Goal: Task Accomplishment & Management: Use online tool/utility

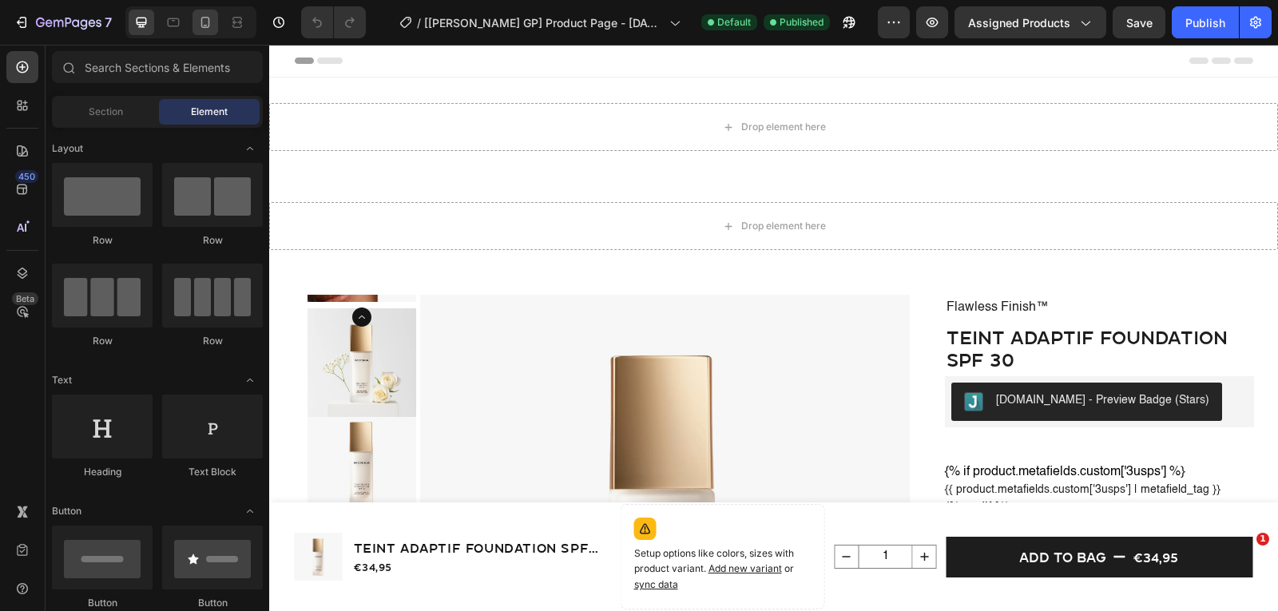
click at [201, 18] on icon at bounding box center [205, 22] width 16 height 16
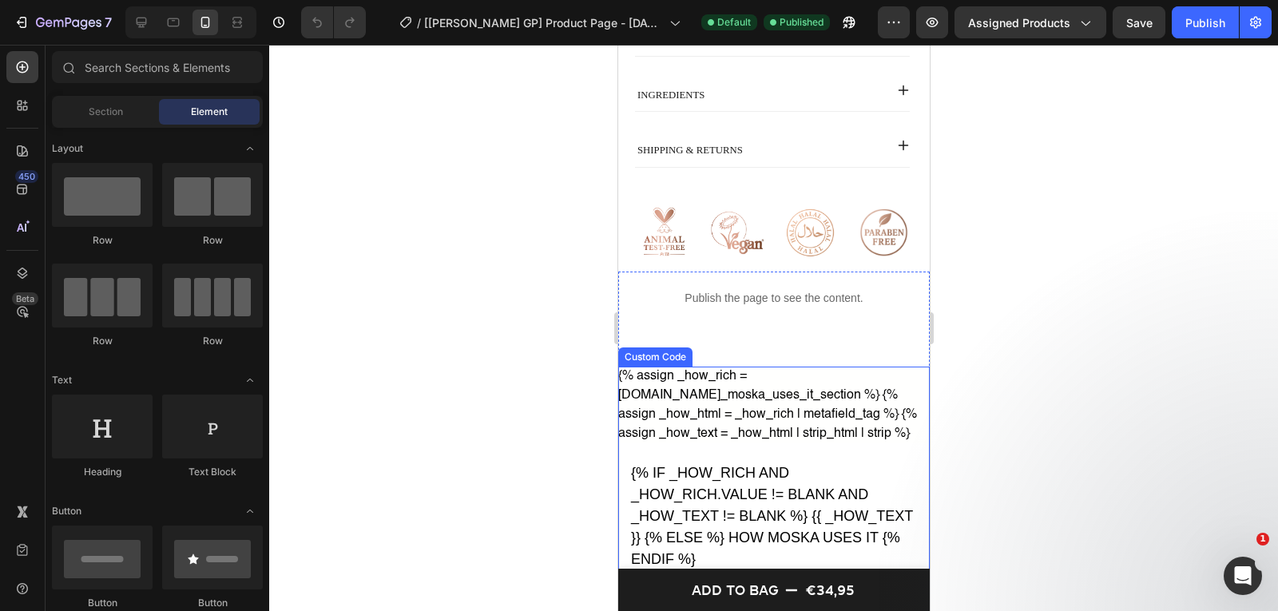
scroll to position [1226, 0]
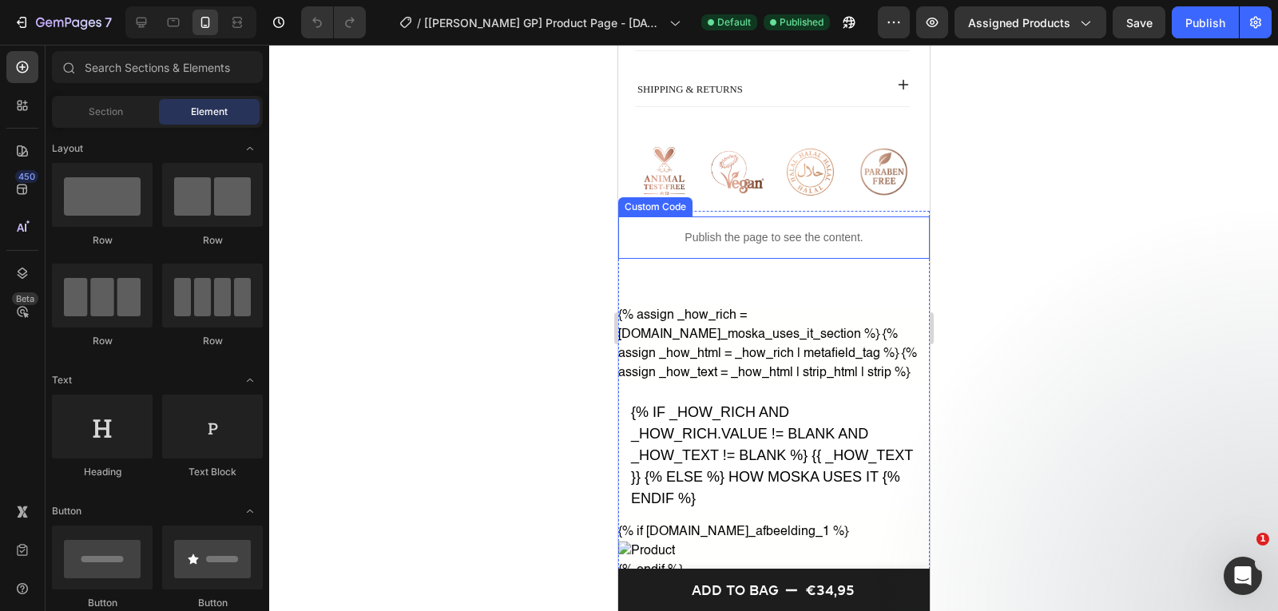
click at [757, 255] on div "Publish the page to see the content." at bounding box center [774, 238] width 312 height 42
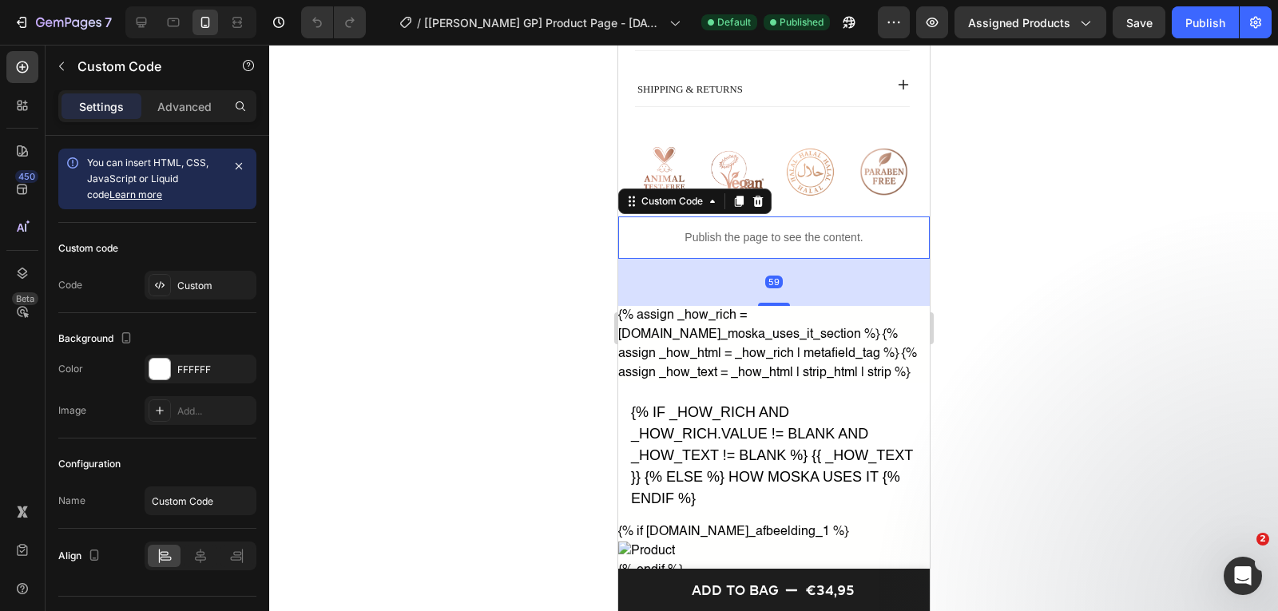
click at [739, 244] on p "Publish the page to see the content." at bounding box center [774, 237] width 312 height 17
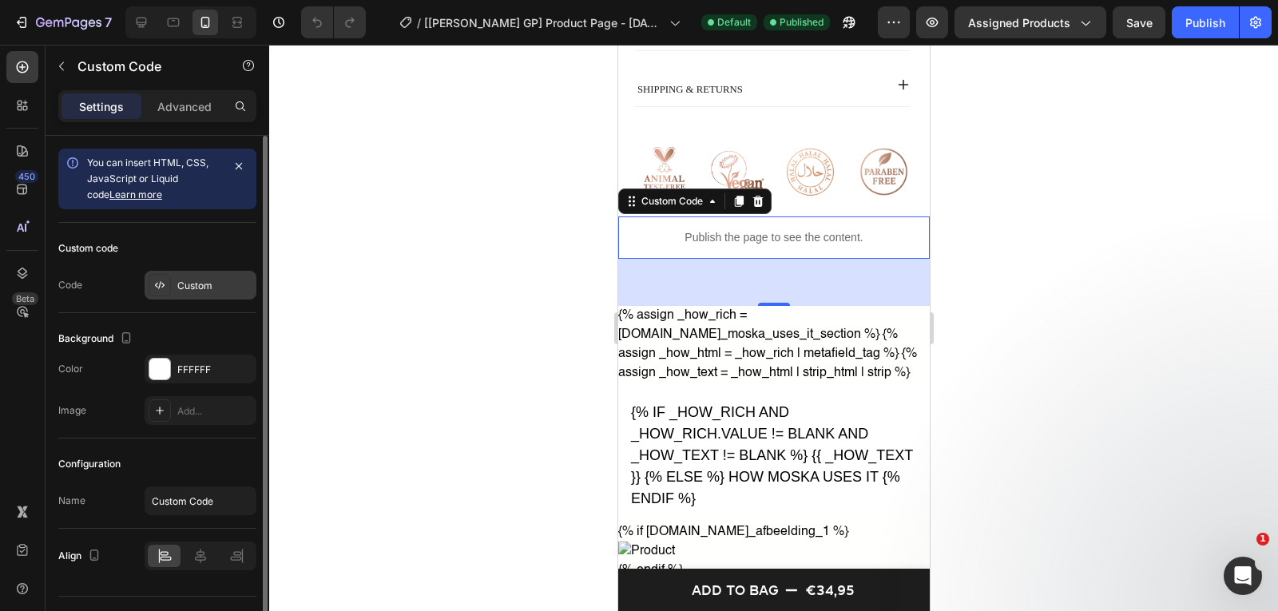
click at [199, 285] on div "Custom" at bounding box center [214, 286] width 75 height 14
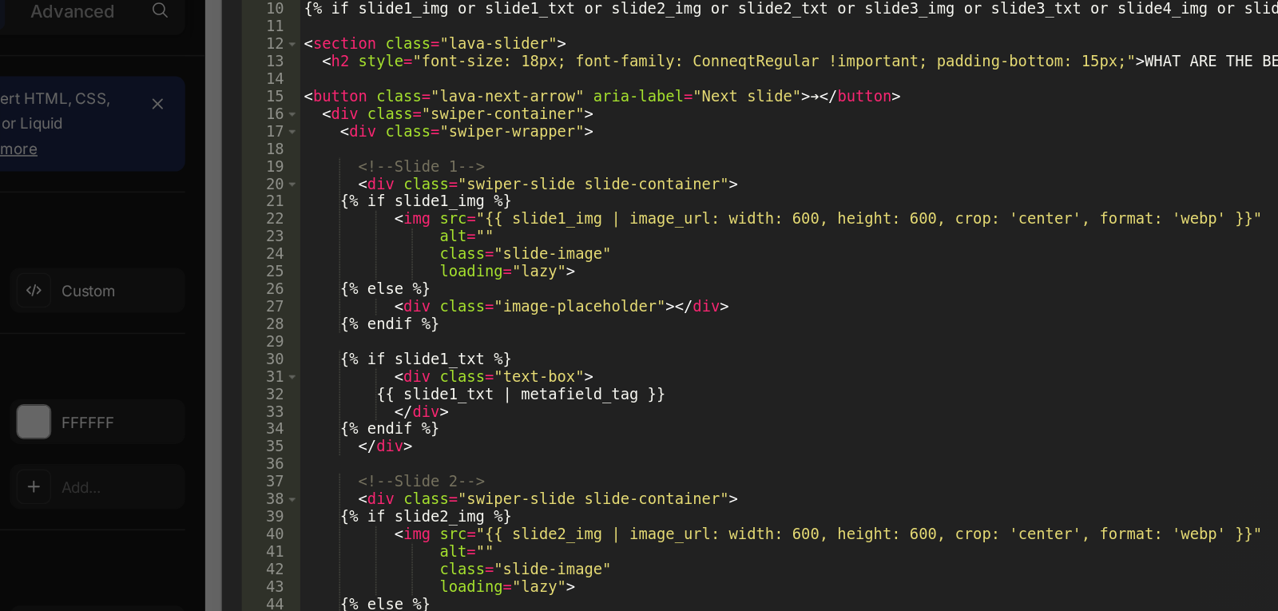
scroll to position [86, 0]
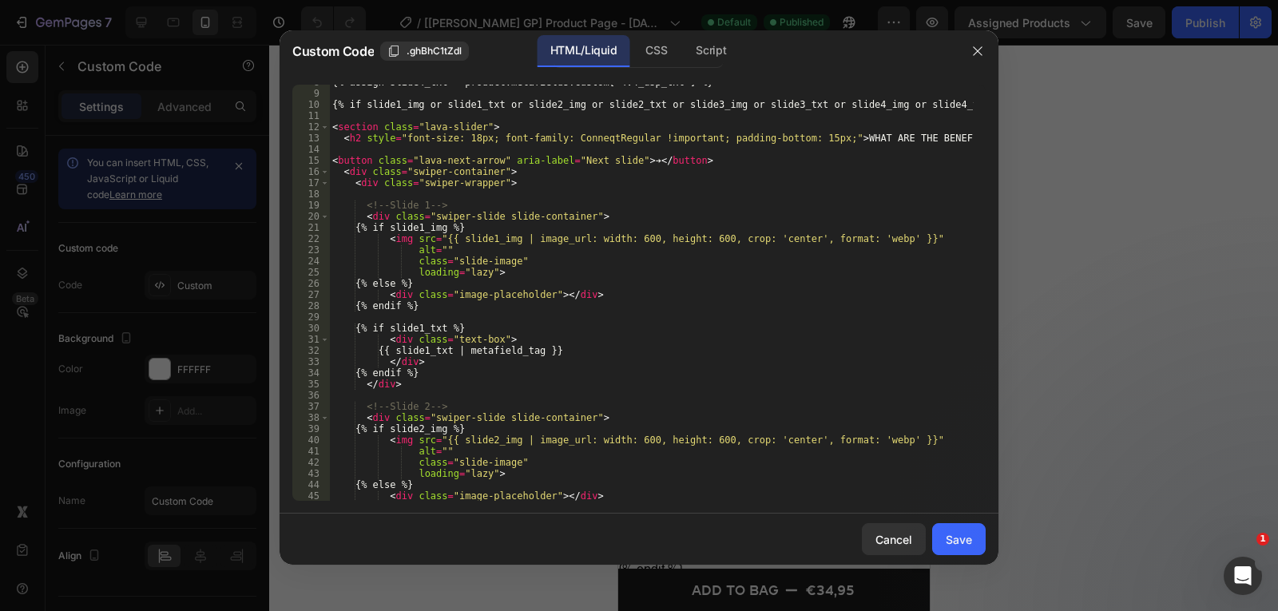
click at [170, 372] on div at bounding box center [639, 305] width 1278 height 611
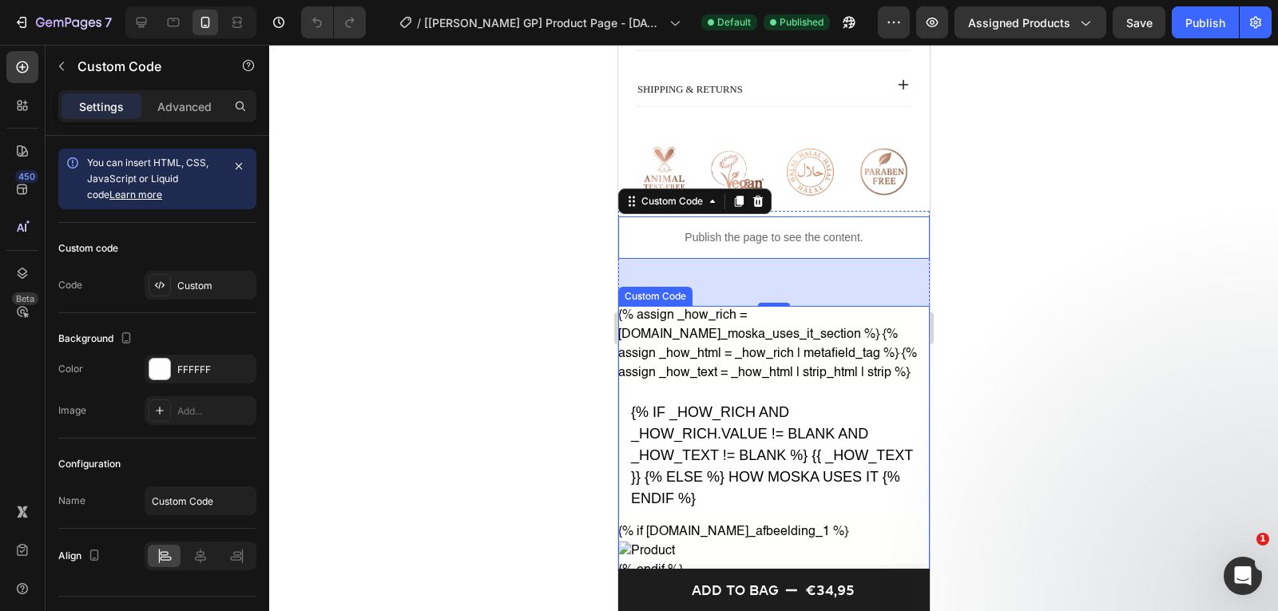
click at [700, 434] on h2 "{% if _how_rich and _how_rich.value != blank and _how_text != blank %} {{ _how_…" at bounding box center [774, 446] width 312 height 127
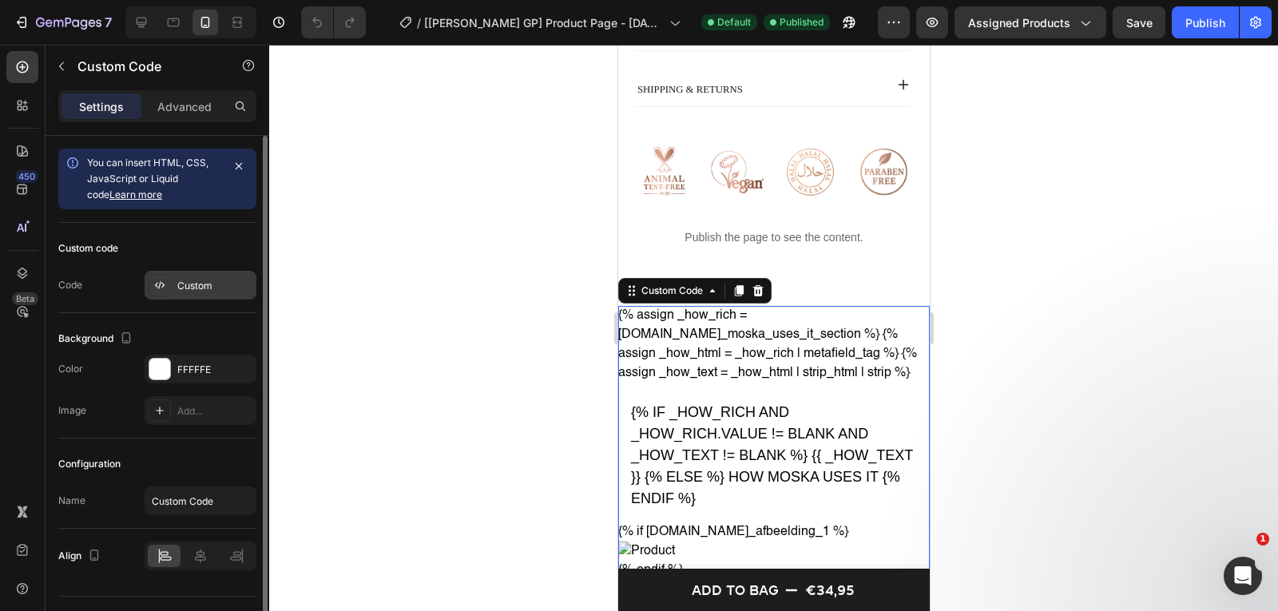
click at [177, 277] on div "Custom" at bounding box center [201, 285] width 112 height 29
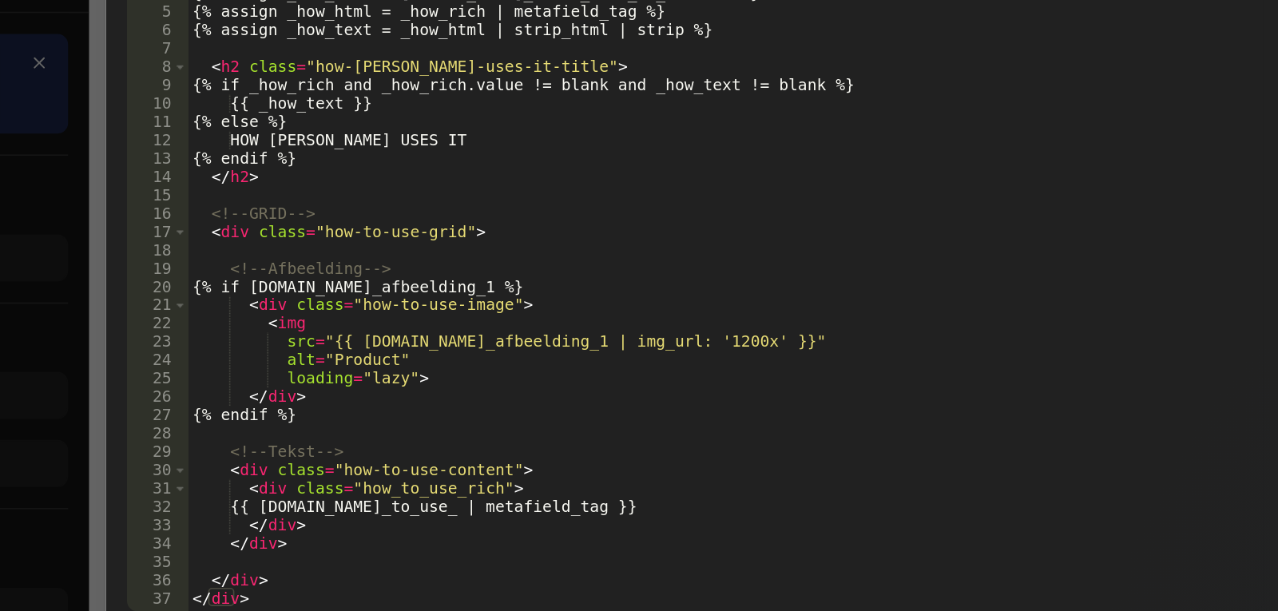
type textarea "{% if [DOMAIN_NAME]_afbeelding_1 %}"
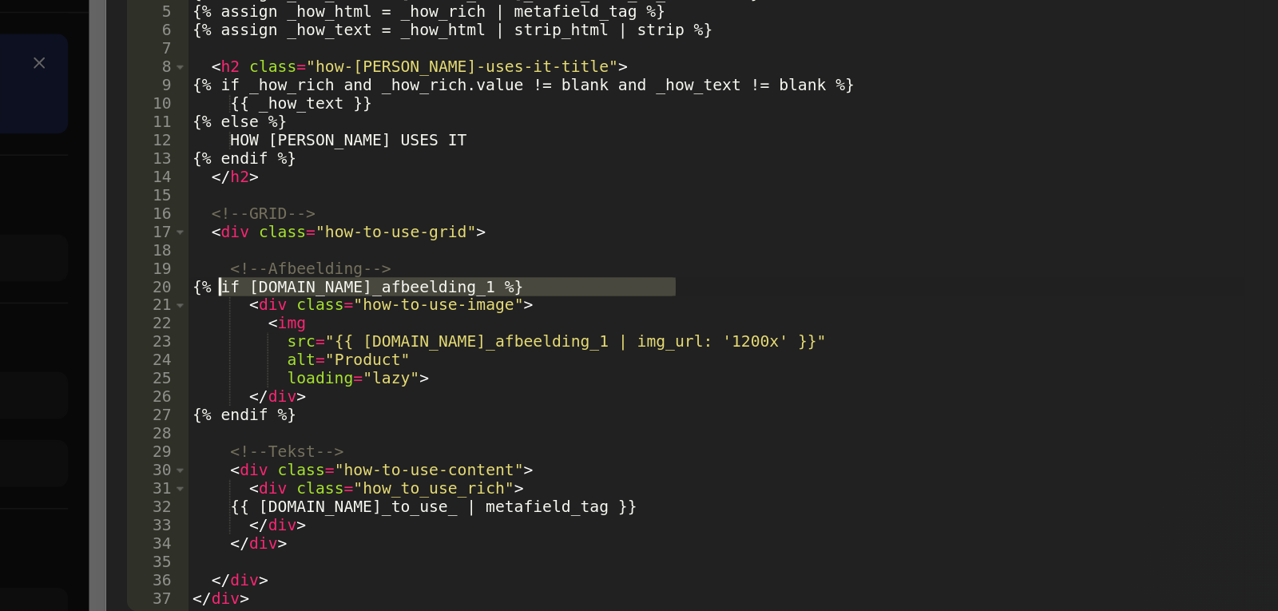
drag, startPoint x: 632, startPoint y: 306, endPoint x: 351, endPoint y: 301, distance: 281.3
click at [351, 301] on div "< div class = "benefits-section edge-to-edge" > <!-- HOW TO USE TITLE --> {% as…" at bounding box center [651, 304] width 645 height 439
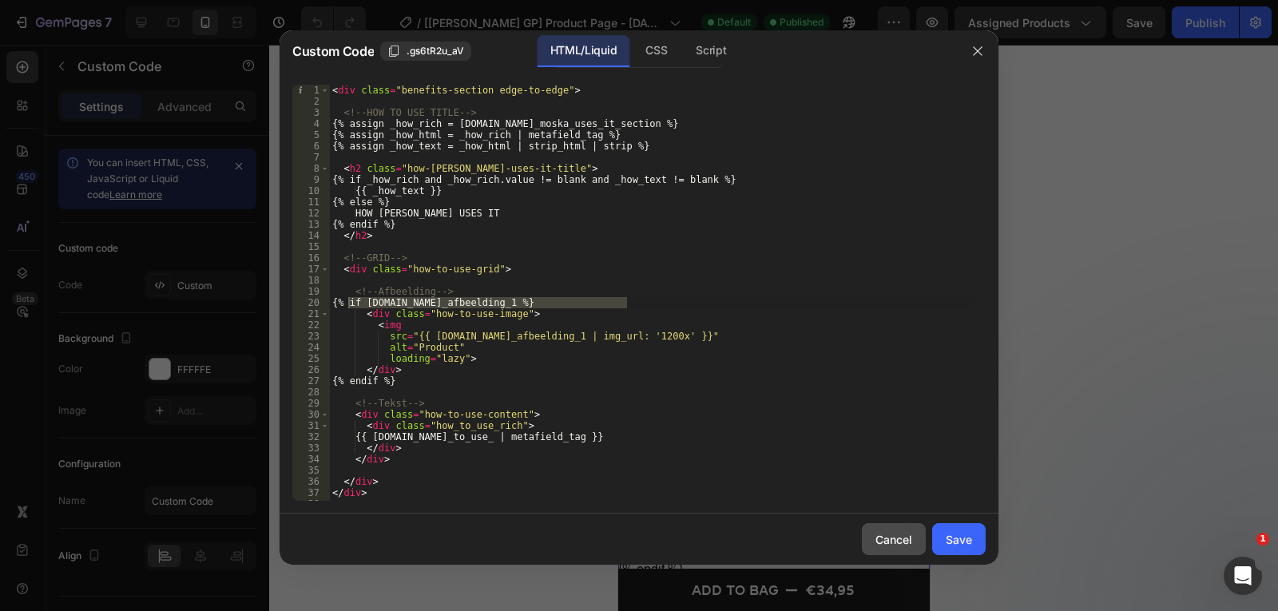
click at [903, 530] on button "Cancel" at bounding box center [894, 539] width 64 height 32
